Goal: Task Accomplishment & Management: Manage account settings

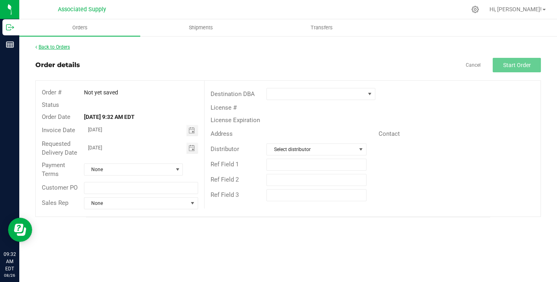
click at [65, 45] on link "Back to Orders" at bounding box center [52, 47] width 35 height 6
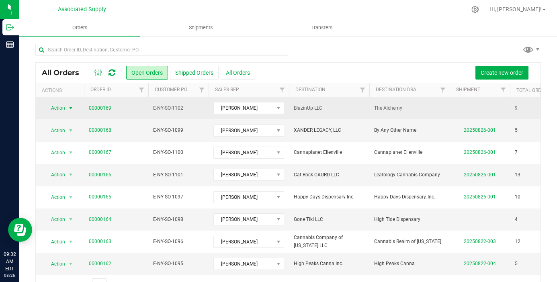
click at [70, 106] on span "select" at bounding box center [70, 108] width 6 height 6
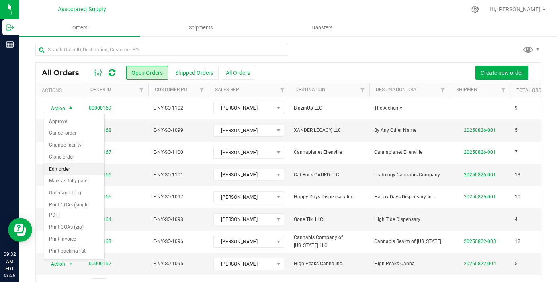
click at [82, 167] on li "Edit order" at bounding box center [74, 169] width 60 height 12
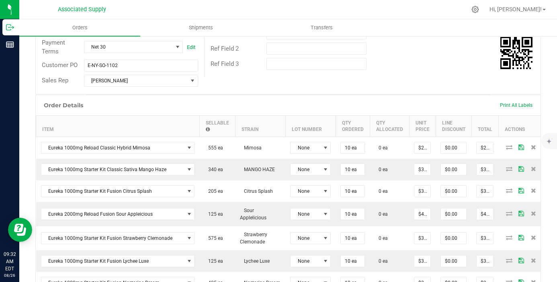
scroll to position [148, 0]
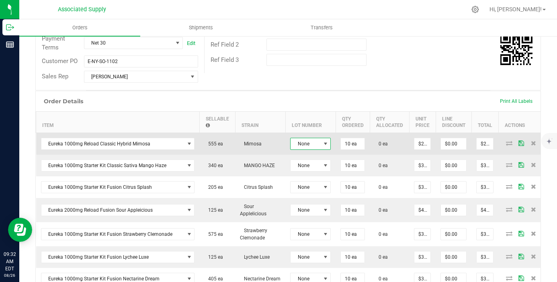
click at [320, 143] on span at bounding box center [325, 143] width 10 height 11
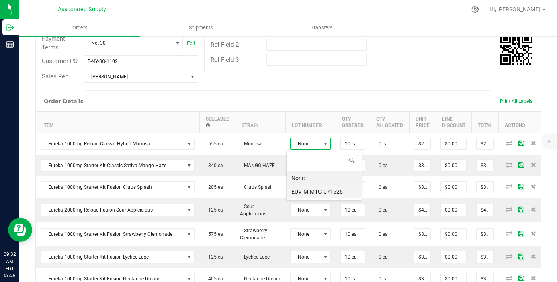
scroll to position [12, 41]
click at [320, 193] on li "EUV-MIM1G-071625" at bounding box center [323, 192] width 75 height 14
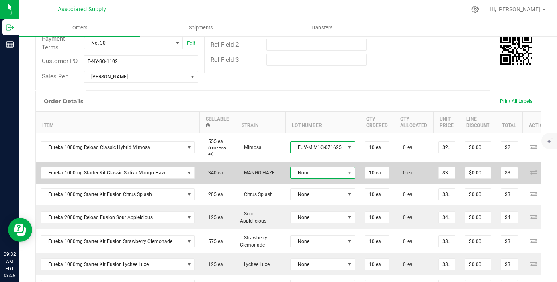
click at [316, 174] on span "None" at bounding box center [317, 172] width 54 height 11
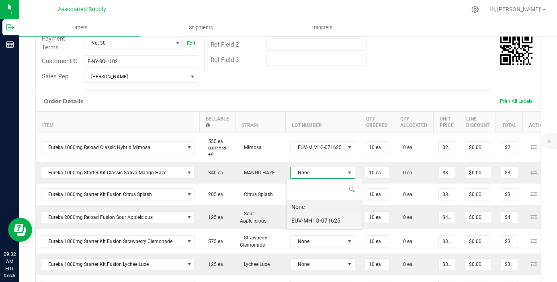
click at [318, 214] on li "EUV-MH1G-071625" at bounding box center [323, 221] width 75 height 14
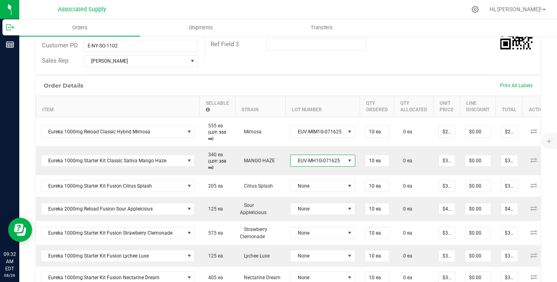
scroll to position [183, 0]
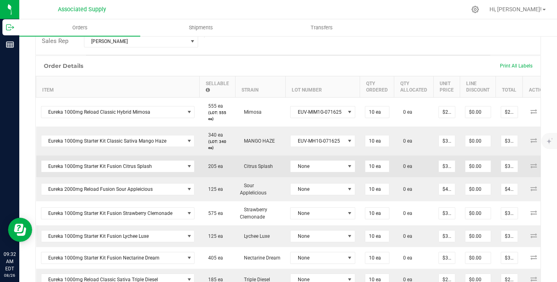
click at [326, 157] on td "None" at bounding box center [322, 166] width 75 height 22
click at [326, 167] on span "None" at bounding box center [317, 166] width 54 height 11
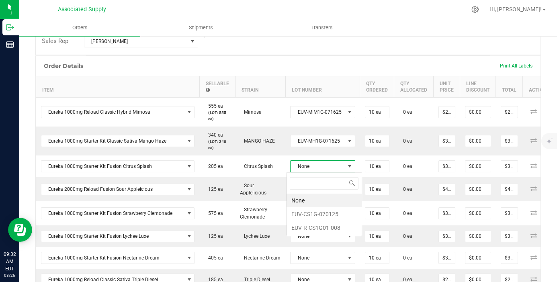
scroll to position [12, 64]
click at [332, 233] on li "EUV-R-CS1G01-008" at bounding box center [323, 228] width 75 height 14
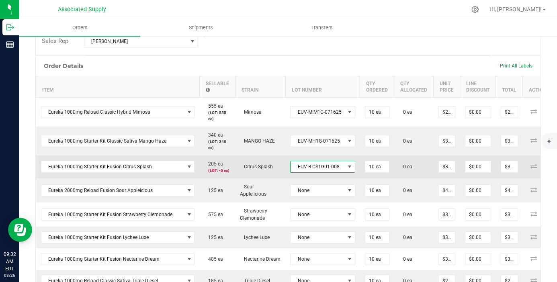
click at [326, 170] on span "EUV-R-CS1G01-008" at bounding box center [317, 166] width 54 height 11
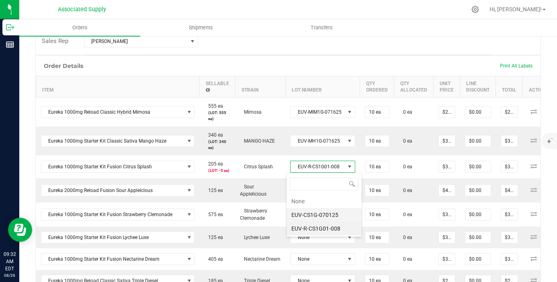
click at [323, 220] on li "EUV-CS1G-070125" at bounding box center [323, 215] width 75 height 14
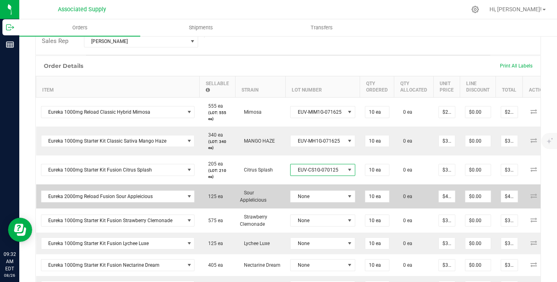
click at [320, 198] on td "None" at bounding box center [322, 196] width 75 height 24
click at [321, 197] on span "None" at bounding box center [317, 196] width 54 height 11
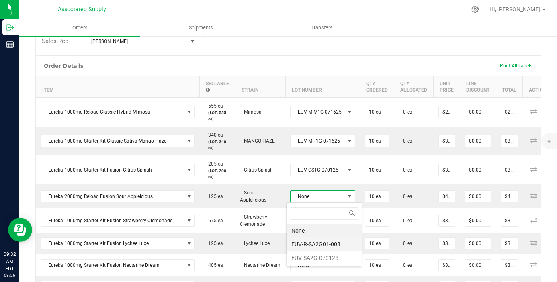
click at [323, 247] on li "EUV-R-SA2G01-008" at bounding box center [323, 244] width 75 height 14
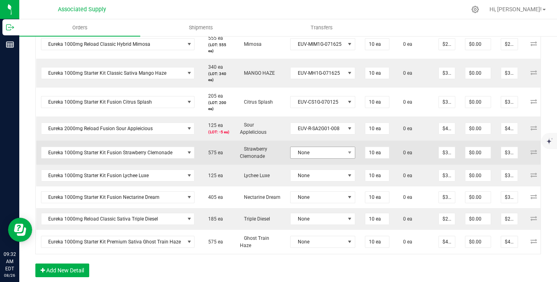
scroll to position [253, 0]
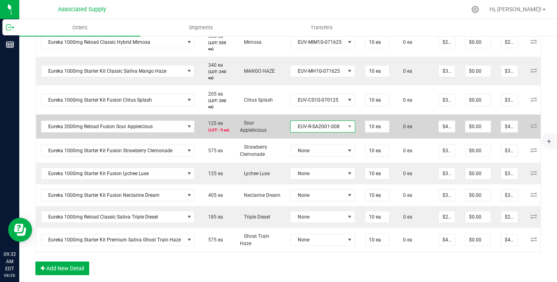
click at [314, 128] on span "EUV-R-SA2G01-008" at bounding box center [317, 126] width 54 height 11
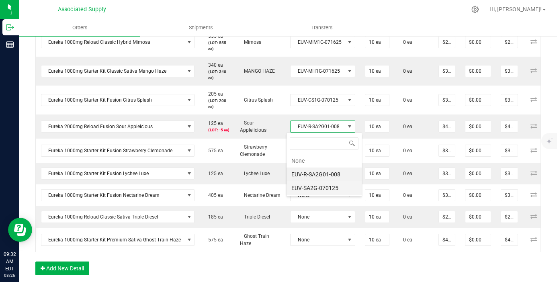
click at [324, 186] on li "EUV-SA2G-070125" at bounding box center [323, 188] width 75 height 14
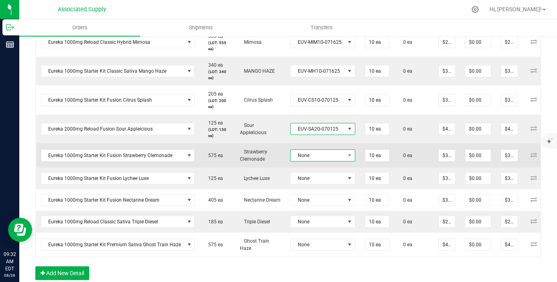
click at [324, 154] on span "None" at bounding box center [317, 155] width 54 height 11
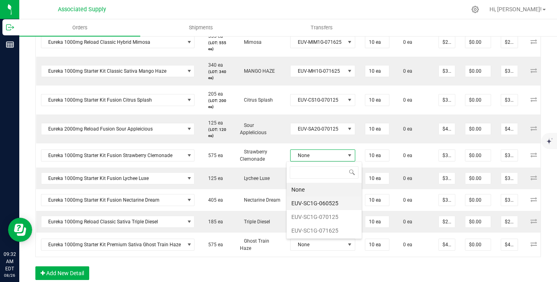
click at [323, 201] on li "EUV-SC1G-060525" at bounding box center [323, 203] width 75 height 14
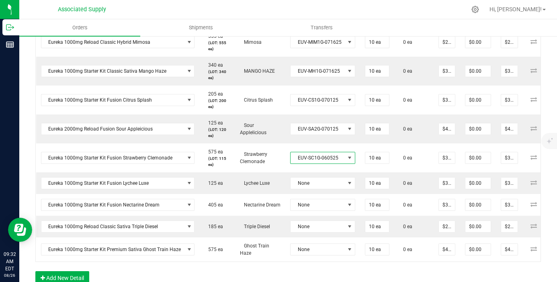
click at [321, 161] on span "EUV-SC1G-060525" at bounding box center [317, 157] width 54 height 11
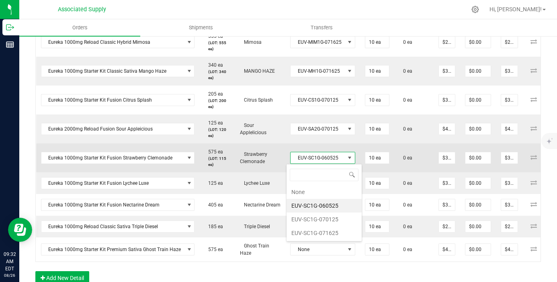
click at [320, 161] on span "EUV-SC1G-060525" at bounding box center [317, 157] width 54 height 11
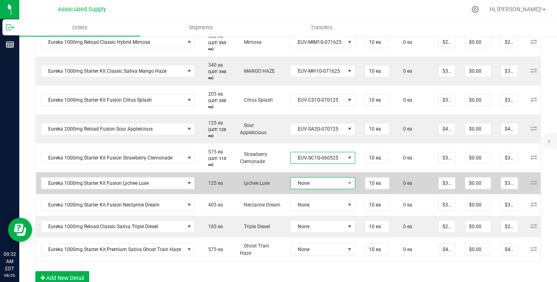
click at [326, 184] on span "None" at bounding box center [317, 182] width 54 height 11
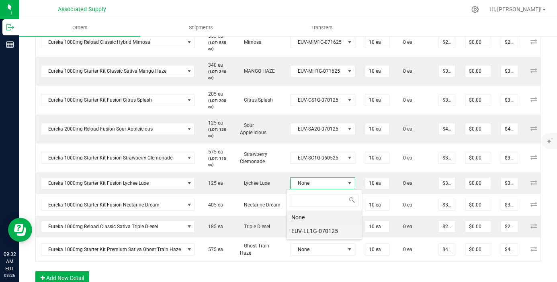
click at [332, 229] on li "EUV-LL1G-070125" at bounding box center [323, 231] width 75 height 14
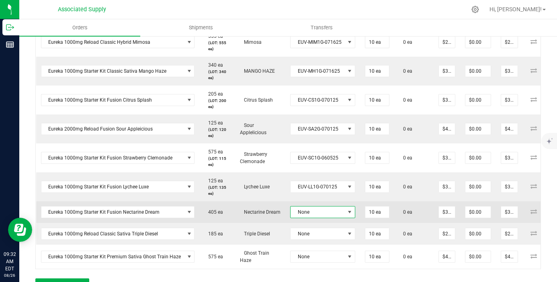
click at [332, 212] on span "None" at bounding box center [317, 211] width 54 height 11
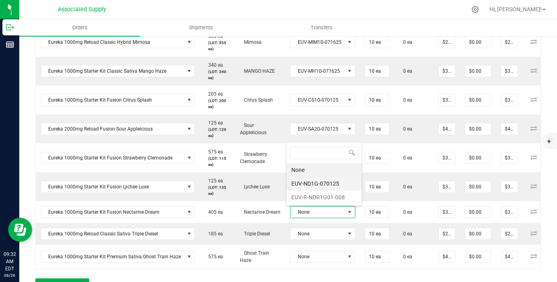
click at [322, 178] on body "Outbound Reports 09:32 AM EDT [DATE] 08/26 Associated Supply Hi, [PERSON_NAME]!…" at bounding box center [278, 141] width 557 height 282
click at [322, 181] on li "EUV-ND1G-070125" at bounding box center [323, 184] width 75 height 14
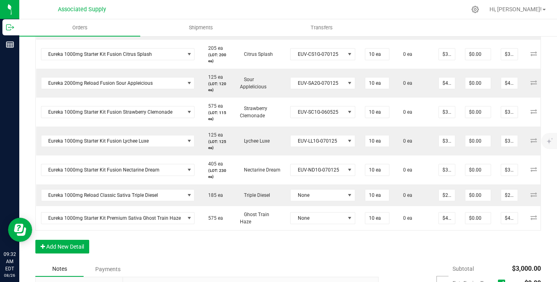
scroll to position [302, 0]
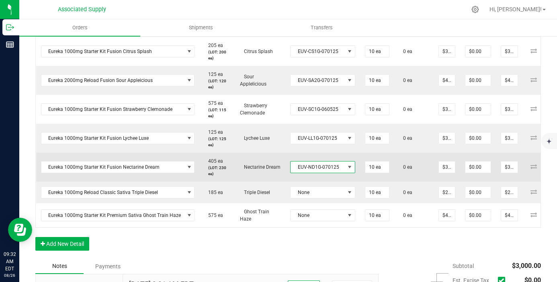
click at [331, 164] on span "EUV-ND1G-070125" at bounding box center [317, 166] width 54 height 11
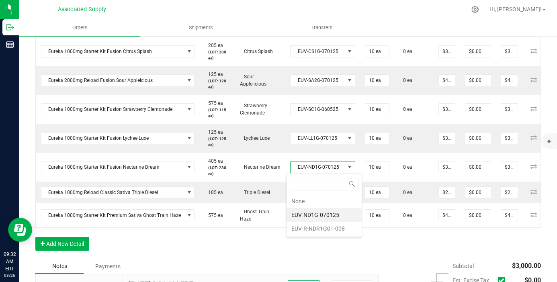
scroll to position [0, 0]
click at [329, 226] on li "EUV-R-NDR1G01-008" at bounding box center [323, 229] width 75 height 14
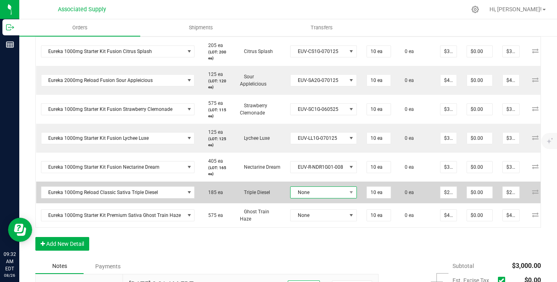
click at [337, 194] on span "None" at bounding box center [318, 192] width 56 height 11
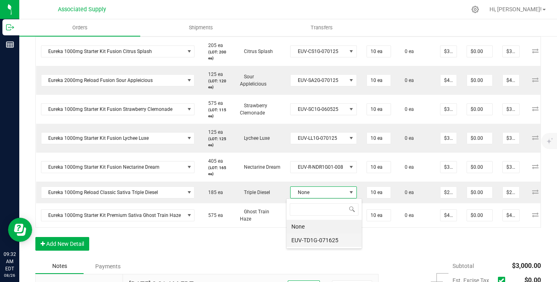
click at [326, 240] on li "EUV-TD1G-071625" at bounding box center [323, 240] width 75 height 14
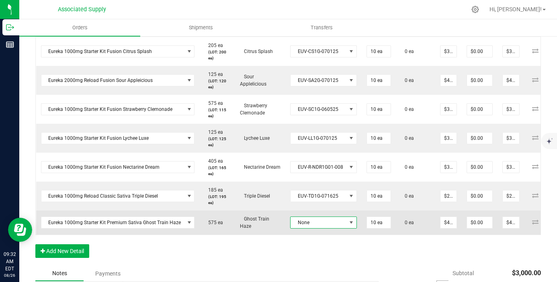
click at [328, 218] on span "None" at bounding box center [318, 222] width 56 height 11
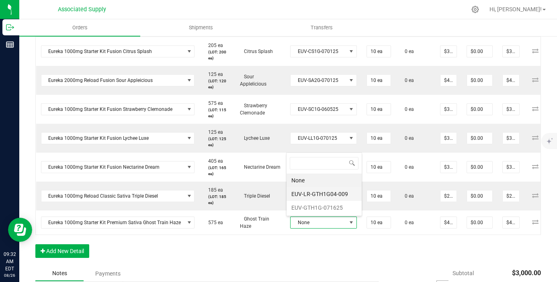
click at [328, 194] on li "EUV-LR-GTH1G04-009" at bounding box center [323, 194] width 75 height 14
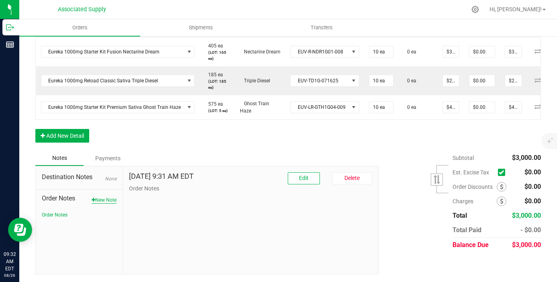
click at [94, 200] on button "New Note" at bounding box center [104, 199] width 25 height 7
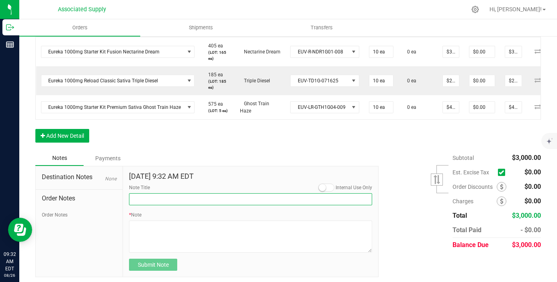
click at [162, 202] on input "Note Title" at bounding box center [250, 199] width 243 height 12
type input "NEW BANKING / WIRE INFO"
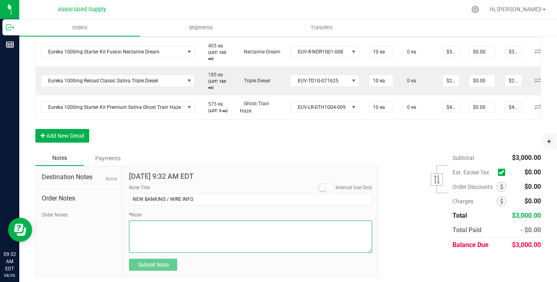
click at [155, 238] on textarea "* Note" at bounding box center [250, 236] width 243 height 32
paste textarea "[STREET_ADDRESS][US_STATE]"
type textarea "[STREET_ADDRESS][US_STATE]"
drag, startPoint x: 176, startPoint y: 232, endPoint x: 120, endPoint y: 222, distance: 57.3
click at [120, 222] on div "Destination Notes None Order Notes Order Notes [DATE] 9:32 AM EDT Internal Use …" at bounding box center [206, 222] width 343 height 112
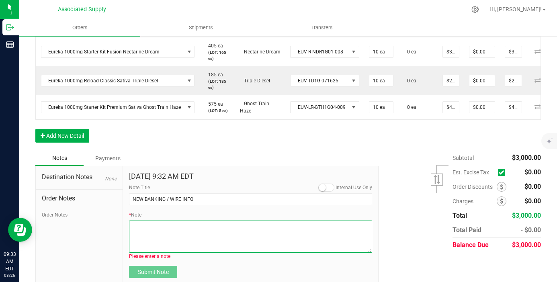
paste textarea "Bank info for payment. Dime Community bank Routing # [US_BANK_ROUTING_MICR] Acc…"
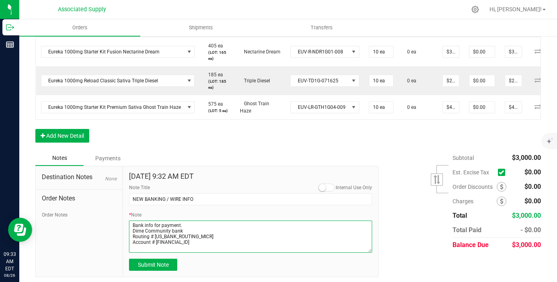
click at [133, 230] on textarea "* Note" at bounding box center [250, 236] width 243 height 32
type textarea "Bank info for payment. Dime Community bank Routing # [US_BANK_ROUTING_MICR] Acc…"
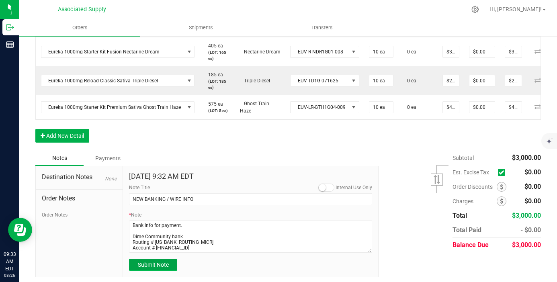
click at [152, 263] on span "Submit Note" at bounding box center [153, 264] width 31 height 6
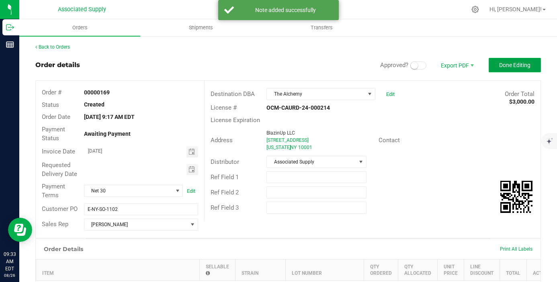
click at [520, 66] on span "Done Editing" at bounding box center [514, 65] width 31 height 6
